Goal: Information Seeking & Learning: Learn about a topic

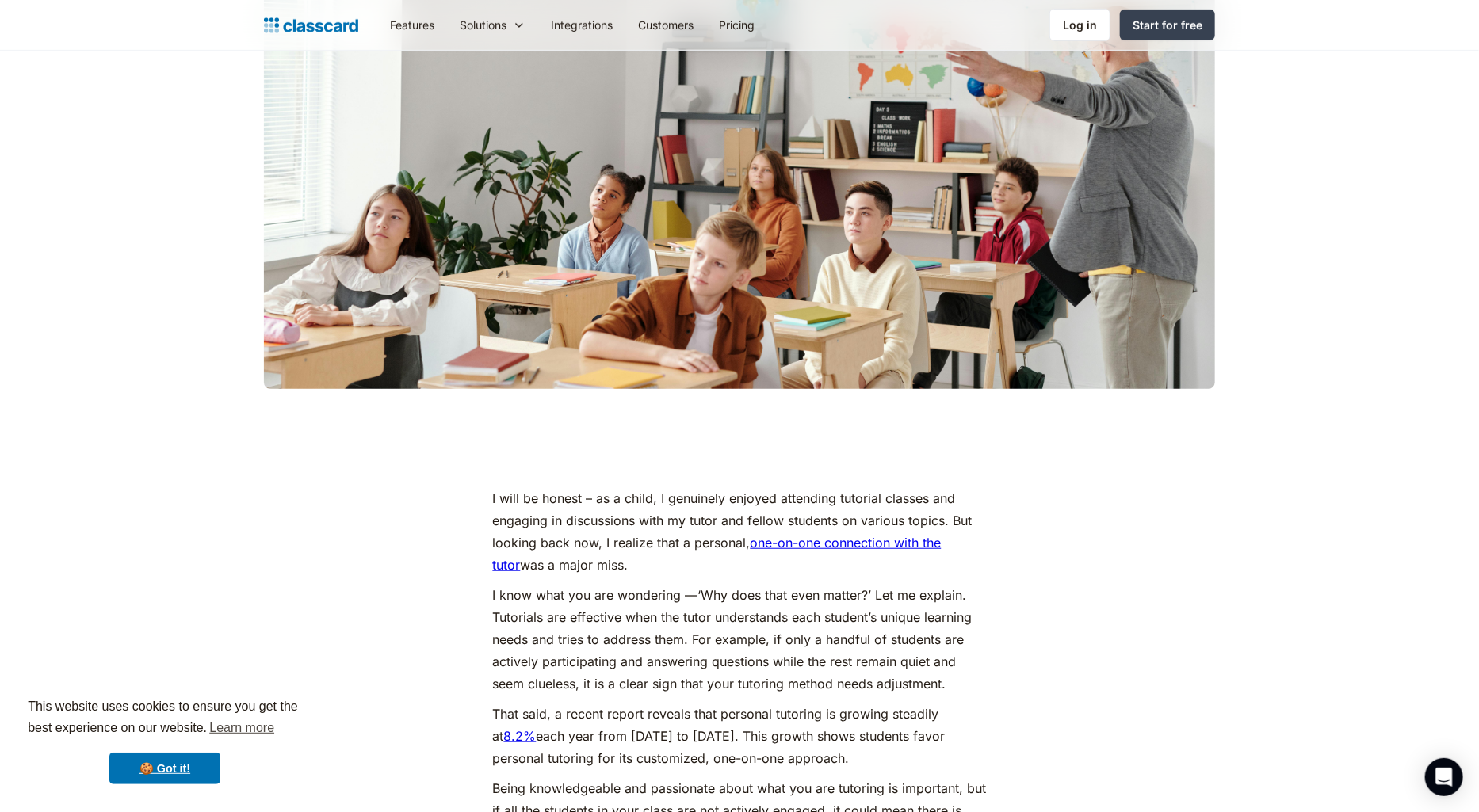
scroll to position [554, 0]
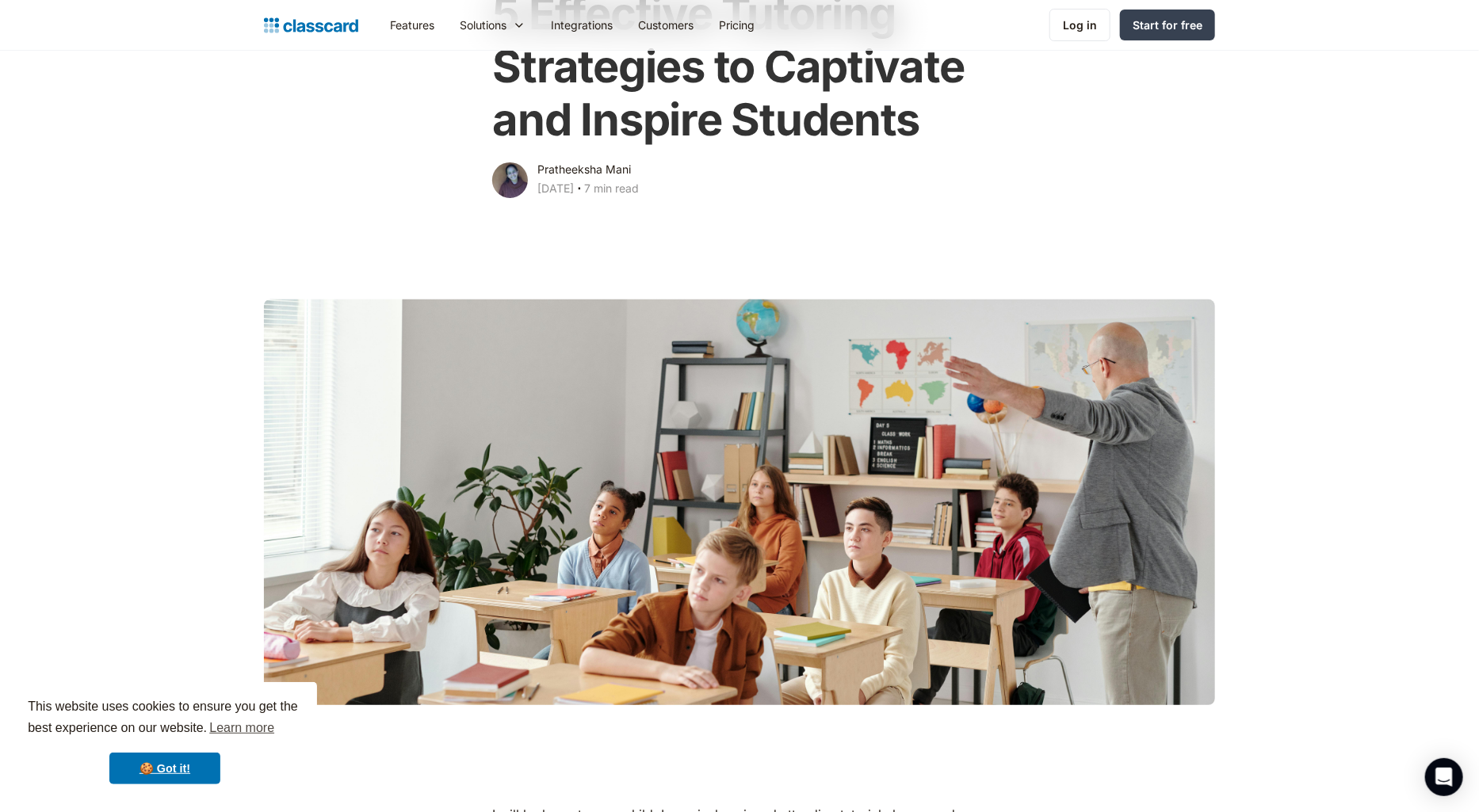
scroll to position [79, 0]
